Goal: Task Accomplishment & Management: Use online tool/utility

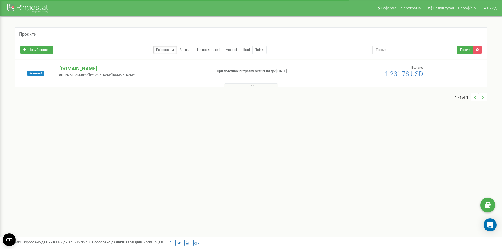
click at [255, 86] on button at bounding box center [251, 86] width 54 height 4
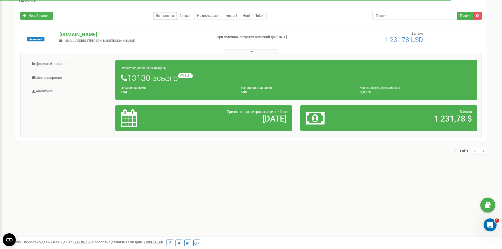
scroll to position [54, 0]
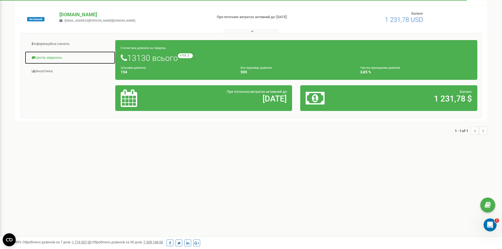
click at [57, 59] on link "Центр звернень" at bounding box center [70, 57] width 91 height 13
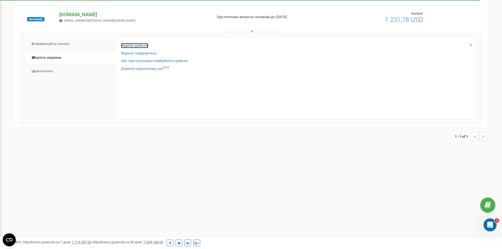
click at [138, 44] on link "Журнал дзвінків" at bounding box center [134, 45] width 27 height 5
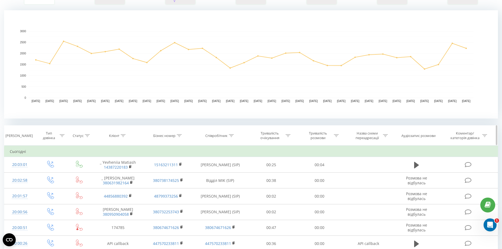
click at [232, 136] on icon at bounding box center [231, 135] width 5 height 3
click at [216, 174] on input "text" at bounding box center [220, 174] width 48 height 9
type input "лавренко"
click at [233, 185] on span "OK" at bounding box center [231, 185] width 15 height 8
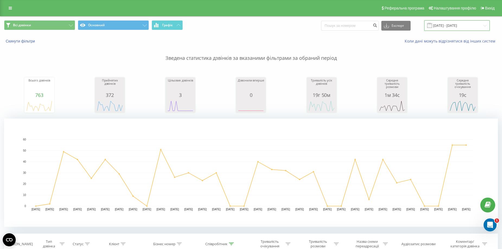
click at [444, 26] on input "19.07.2025 - 19.08.2025" at bounding box center [457, 25] width 66 height 11
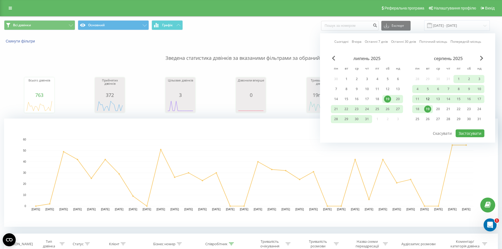
click at [426, 98] on div "12" at bounding box center [427, 99] width 7 height 7
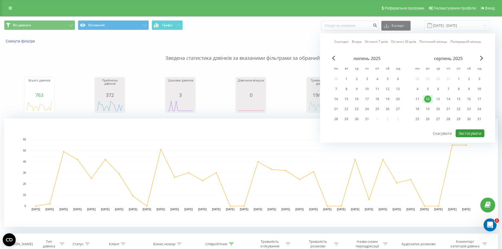
click at [463, 133] on button "Застосувати" at bounding box center [470, 134] width 29 height 8
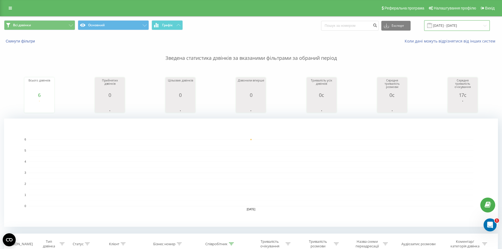
click at [441, 25] on input "12.08.2025 - 12.08.2025" at bounding box center [457, 25] width 66 height 11
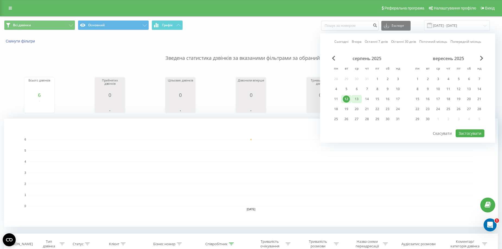
click at [357, 101] on div "13" at bounding box center [356, 99] width 7 height 7
click at [464, 132] on button "Застосувати" at bounding box center [470, 134] width 29 height 8
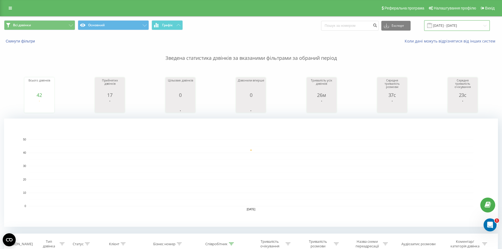
click at [444, 25] on input "13.08.2025 - 13.08.2025" at bounding box center [457, 25] width 66 height 11
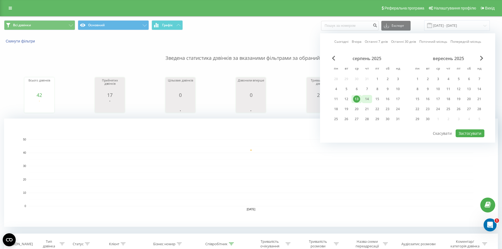
click at [365, 98] on div "14" at bounding box center [366, 99] width 7 height 7
click at [462, 134] on button "Застосувати" at bounding box center [470, 134] width 29 height 8
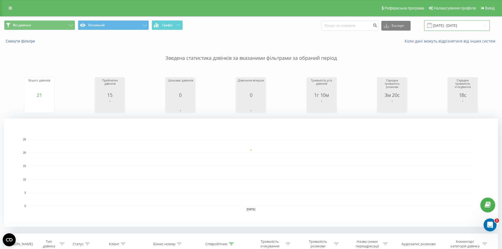
click at [442, 24] on input "14.08.2025 - 14.08.2025" at bounding box center [457, 25] width 66 height 11
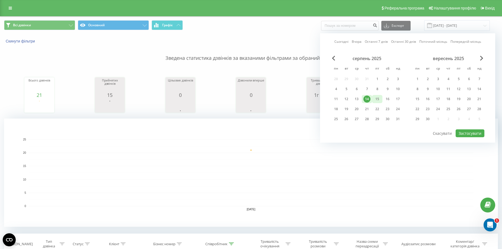
click at [377, 99] on div "15" at bounding box center [377, 99] width 7 height 7
click at [464, 132] on button "Застосувати" at bounding box center [470, 134] width 29 height 8
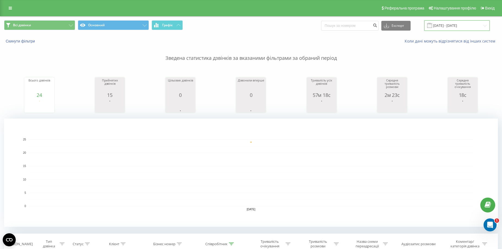
click at [446, 24] on input "15.08.2025 - 15.08.2025" at bounding box center [457, 25] width 66 height 11
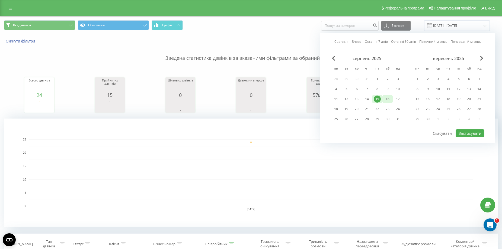
click at [388, 99] on div "16" at bounding box center [387, 99] width 7 height 7
click at [464, 132] on button "Застосувати" at bounding box center [470, 134] width 29 height 8
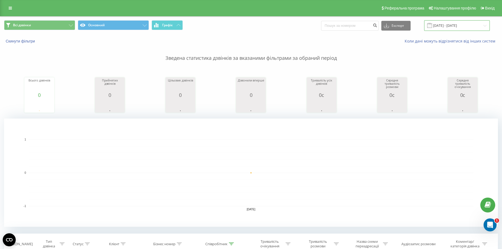
click at [449, 25] on input "16.08.2025 - 16.08.2025" at bounding box center [457, 25] width 66 height 11
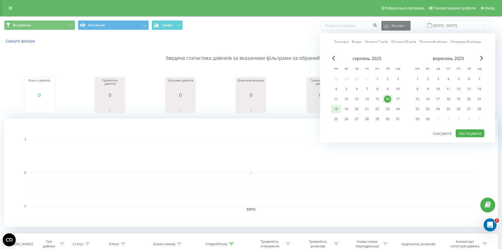
click at [335, 108] on div "18" at bounding box center [335, 109] width 7 height 7
click at [467, 132] on button "Застосувати" at bounding box center [470, 134] width 29 height 8
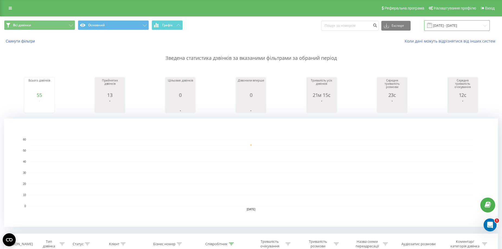
click at [440, 25] on input "18.08.2025 - 18.08.2025" at bounding box center [457, 25] width 66 height 11
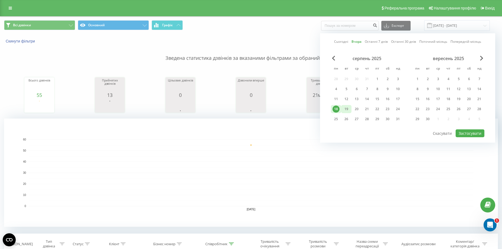
click at [347, 108] on div "19" at bounding box center [346, 109] width 7 height 7
click at [469, 132] on button "Застосувати" at bounding box center [470, 134] width 29 height 8
type input "19.08.2025 - 19.08.2025"
